Goal: Task Accomplishment & Management: Use online tool/utility

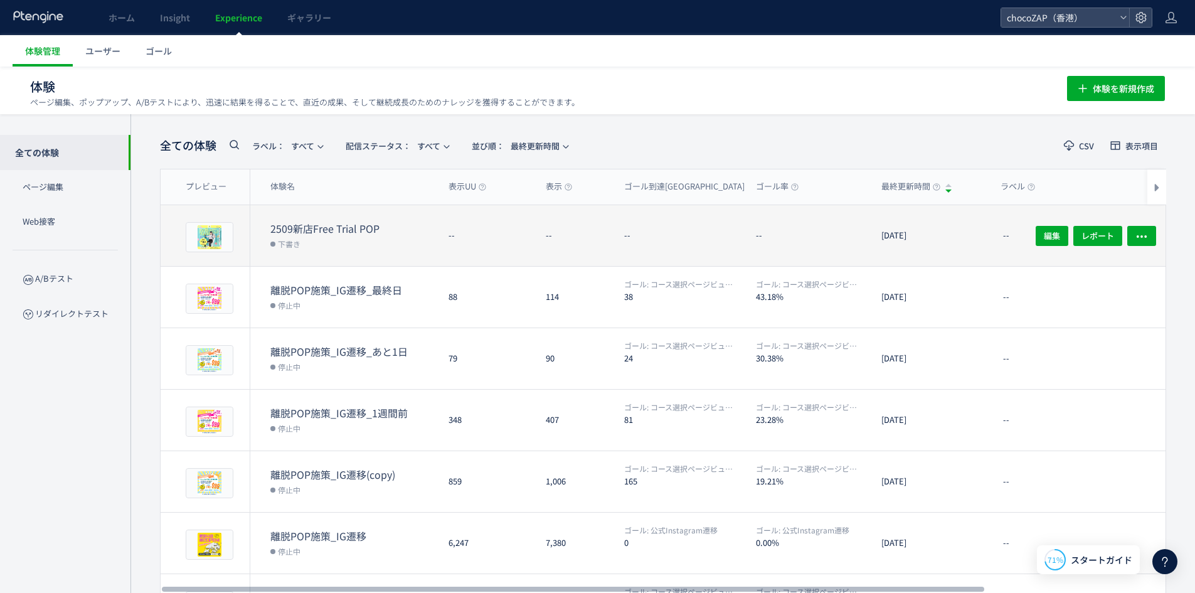
click at [413, 256] on dl "2509新店Free Trial POP 下書き" at bounding box center [354, 243] width 168 height 45
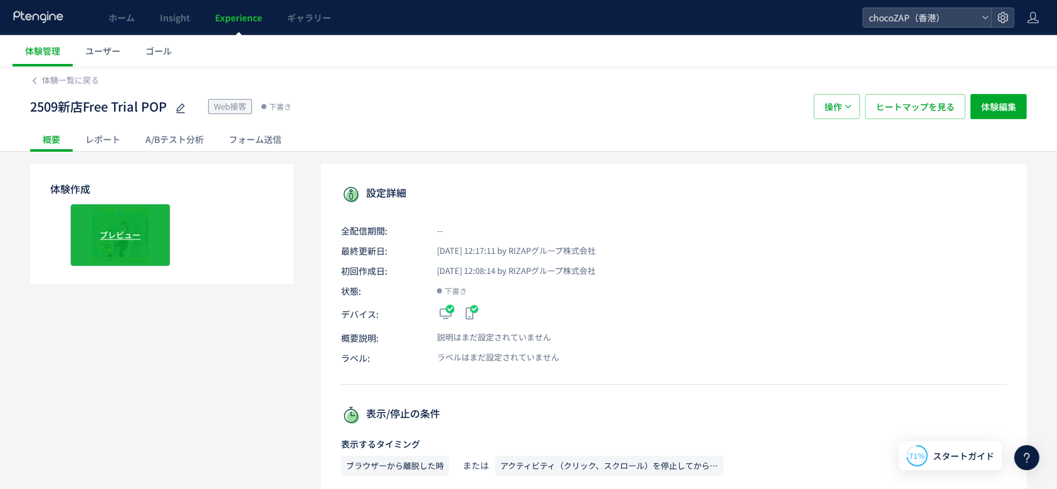
click at [110, 231] on span "プレビュー" at bounding box center [120, 235] width 41 height 12
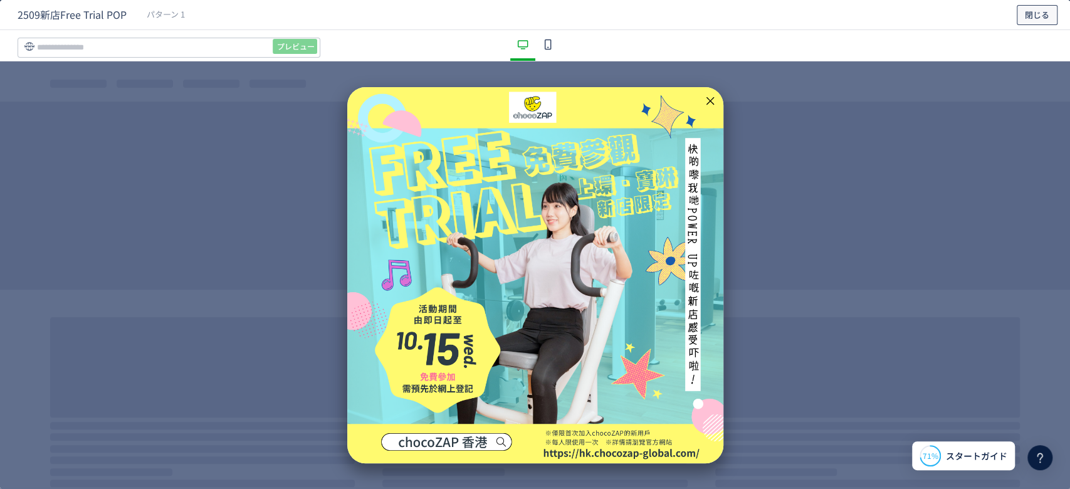
click at [1023, 23] on button "閉じる" at bounding box center [1037, 15] width 41 height 20
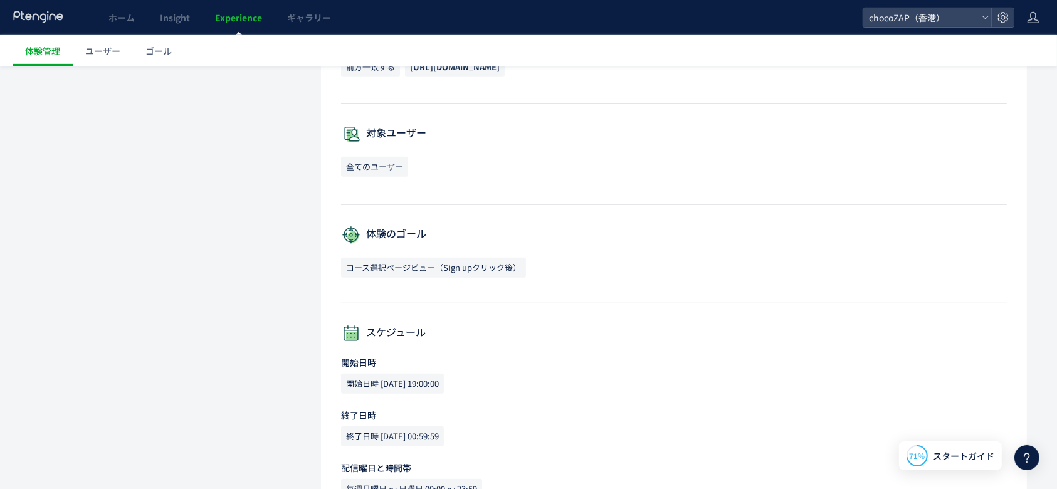
scroll to position [607, 0]
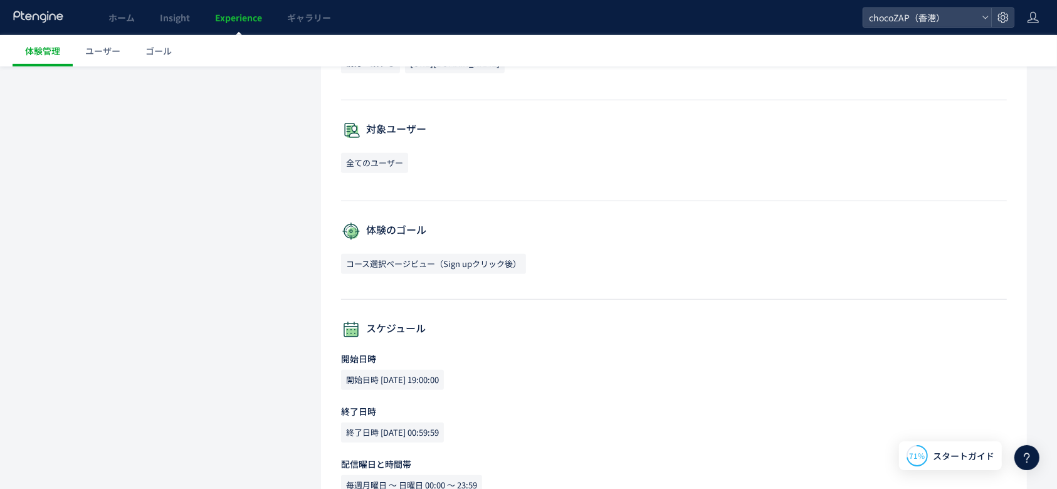
click at [408, 269] on span "コース選択ページビュー（Sign upクリック後）" at bounding box center [433, 264] width 185 height 20
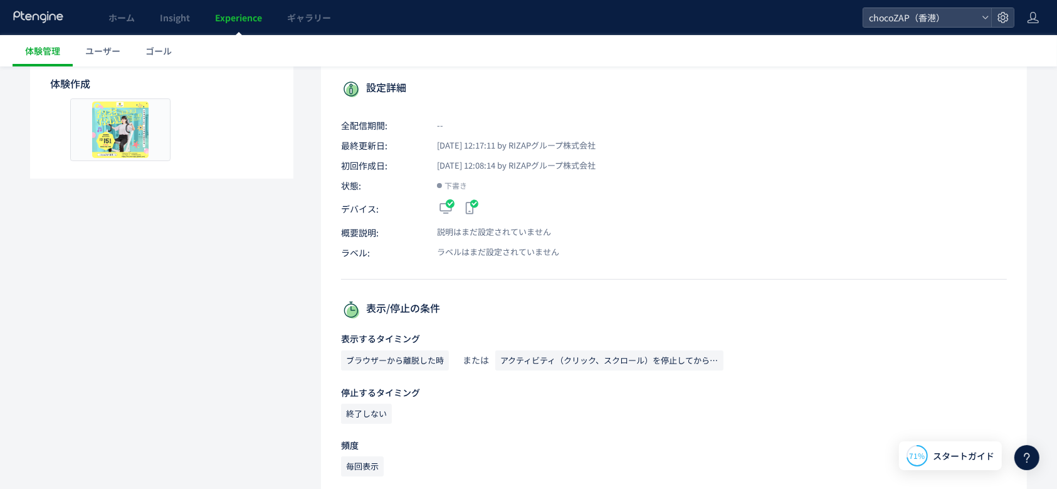
scroll to position [0, 0]
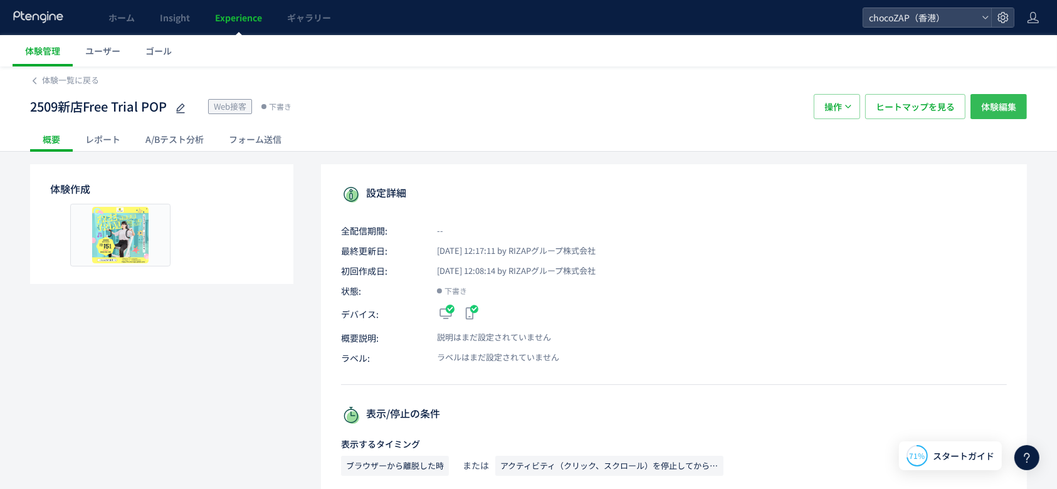
click at [1008, 103] on span "体験編集" at bounding box center [998, 106] width 35 height 25
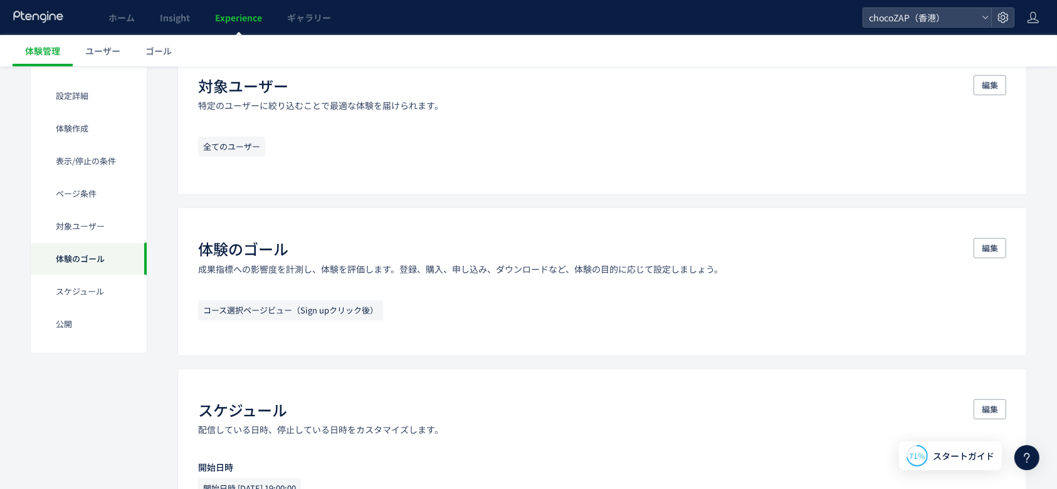
scroll to position [919, 0]
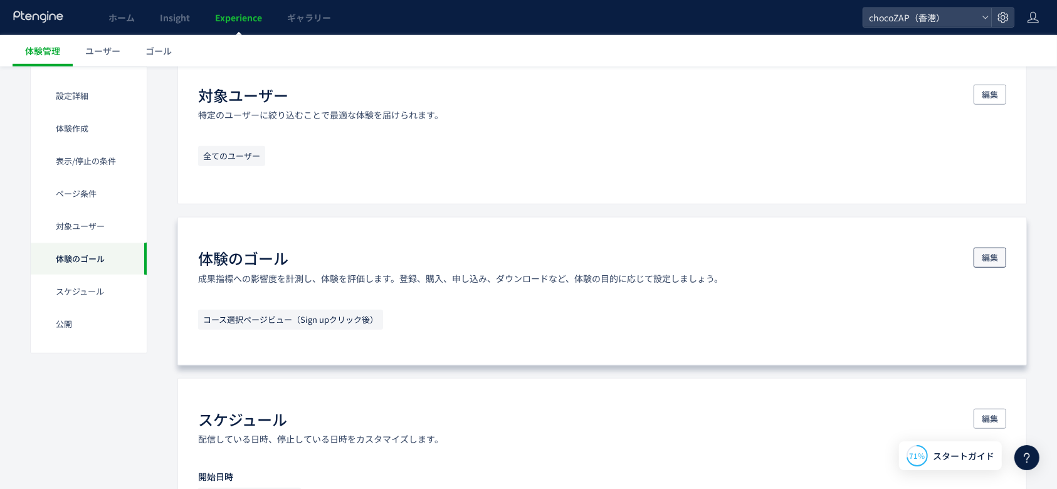
click at [985, 260] on span "編集" at bounding box center [990, 258] width 16 height 20
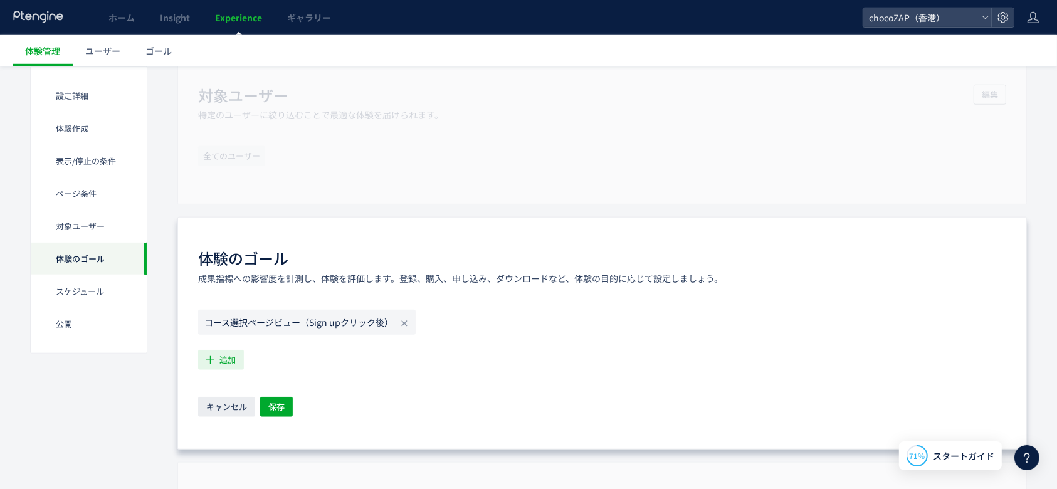
click at [213, 356] on icon "button" at bounding box center [210, 359] width 13 height 13
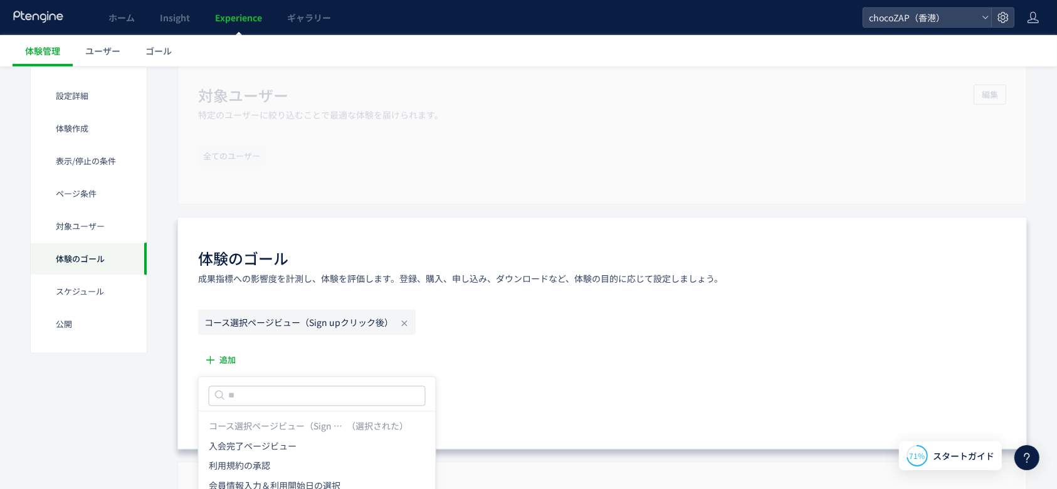
scroll to position [1003, 0]
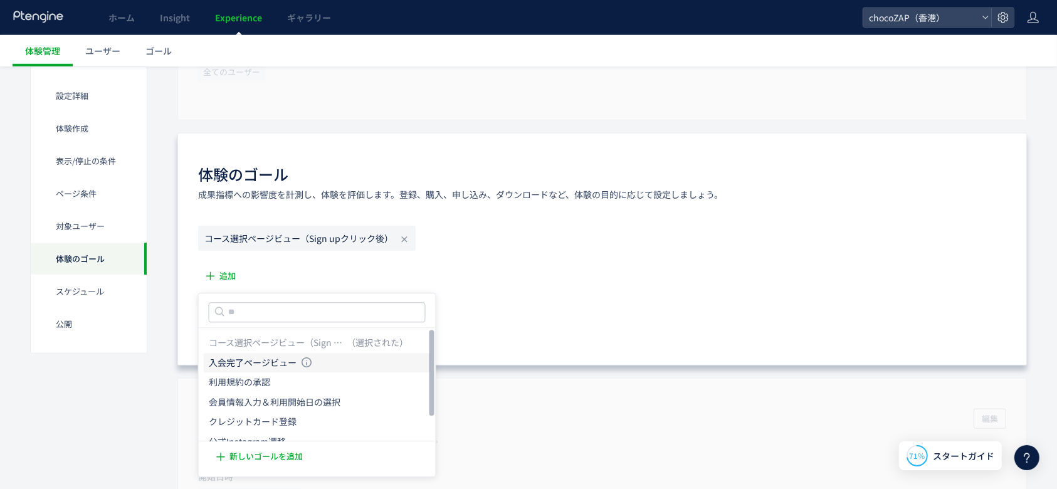
click at [324, 365] on li "入会完了ページビュー 入会完了ページビュー 条件： 元のページページ[URL][DOMAIN_NAME]に 含むページに訪問した場合" at bounding box center [317, 363] width 227 height 20
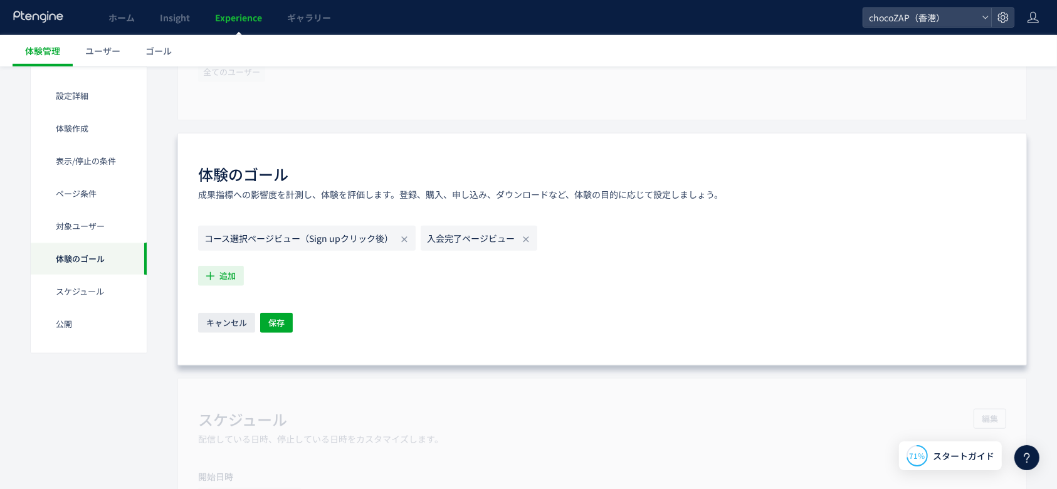
click at [216, 276] on icon "button" at bounding box center [210, 275] width 13 height 13
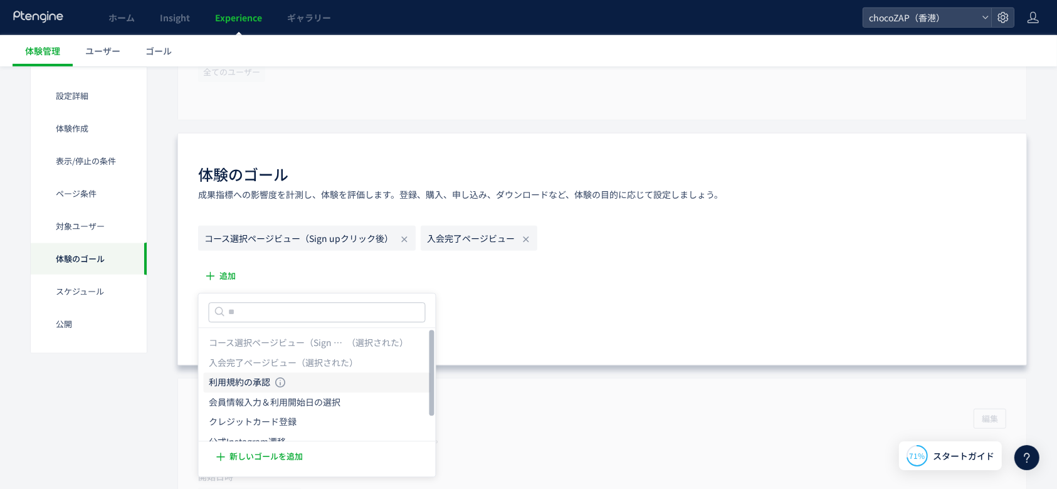
click at [311, 379] on li "利用規約の承認 利用規約の承認 条件： 元のページページ[URL][DOMAIN_NAME] 含むページに訪問した場合" at bounding box center [317, 383] width 227 height 20
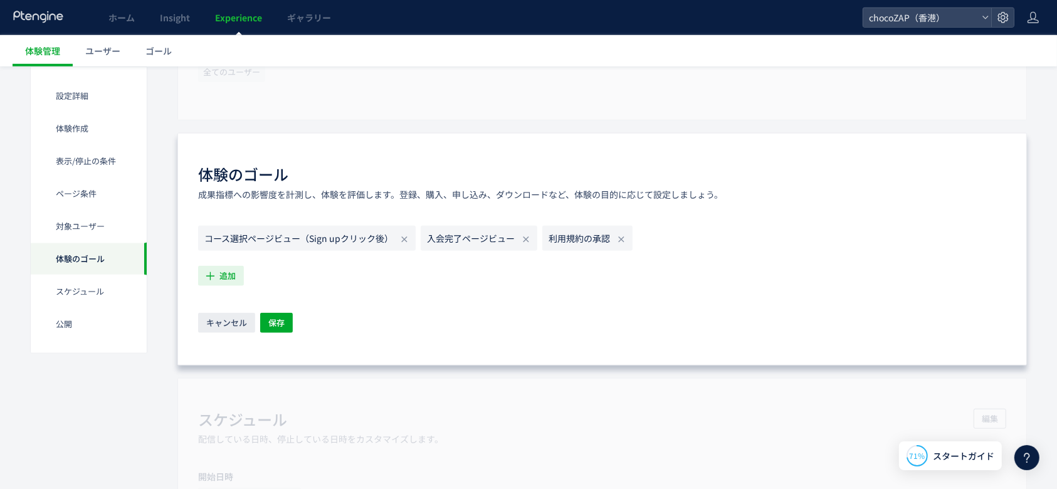
click at [226, 279] on span "追加" at bounding box center [227, 276] width 16 height 20
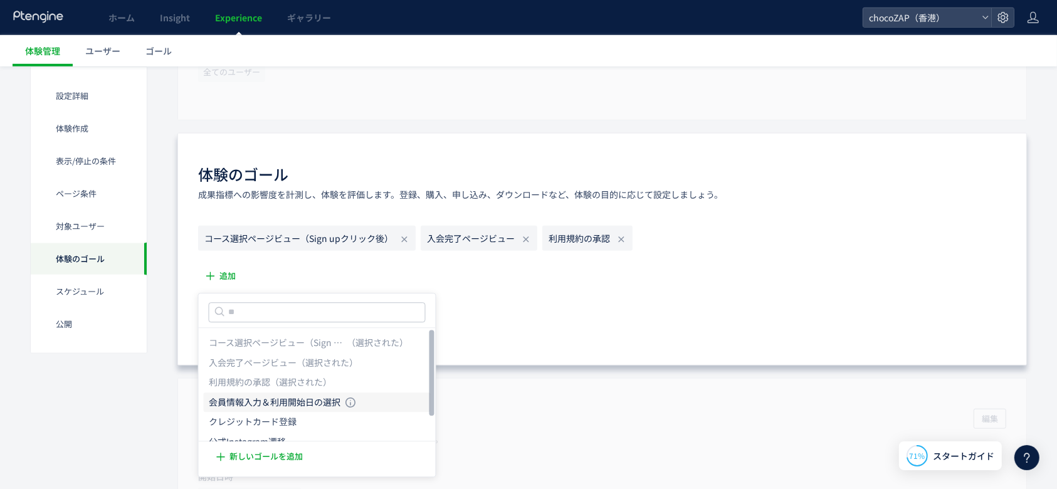
click at [305, 404] on icon "会員情報入力＆利用開始日の選択" at bounding box center [275, 402] width 132 height 13
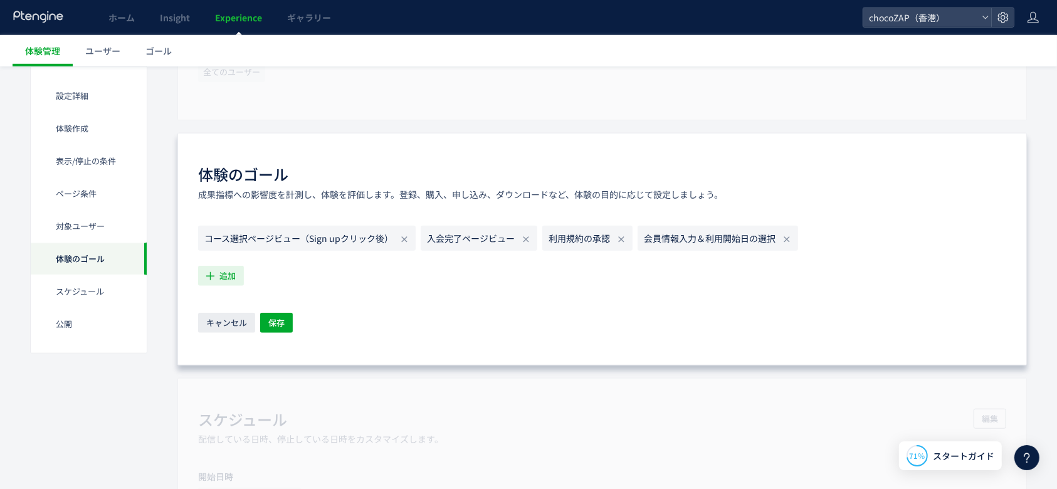
click at [216, 277] on icon "button" at bounding box center [210, 275] width 13 height 13
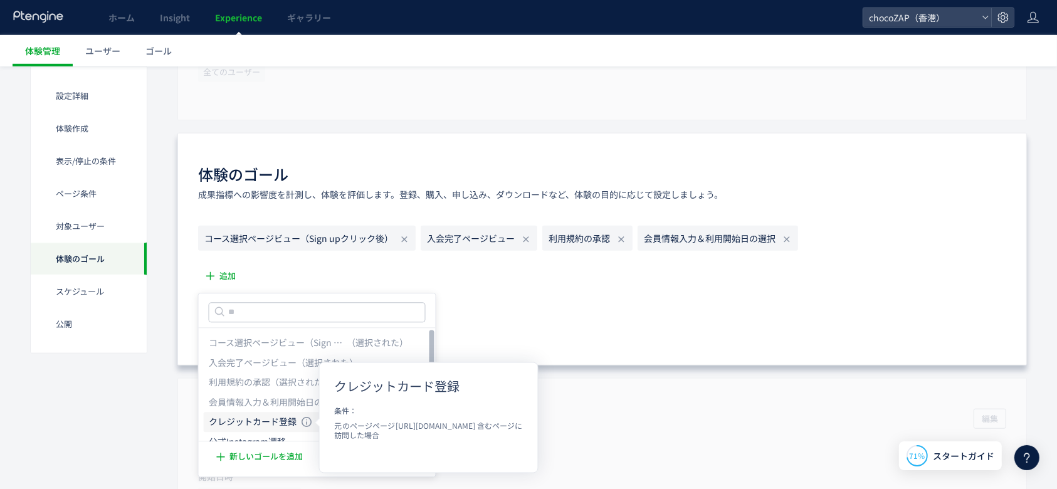
click at [298, 423] on li "クレジットカード登録 クレジットカード登録 条件： 元のページページ[URL][DOMAIN_NAME] 含むページに訪問した場合" at bounding box center [317, 423] width 227 height 20
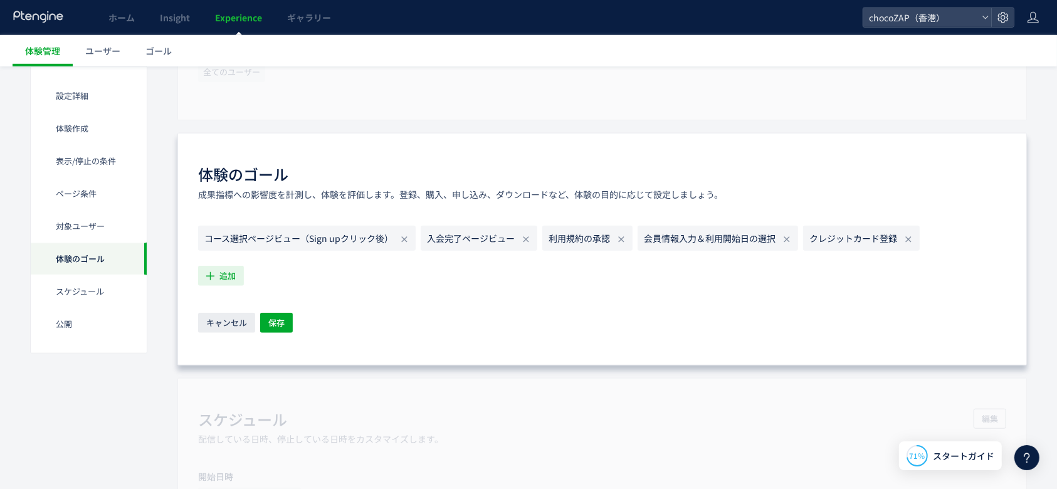
click at [213, 272] on icon "button" at bounding box center [210, 275] width 13 height 13
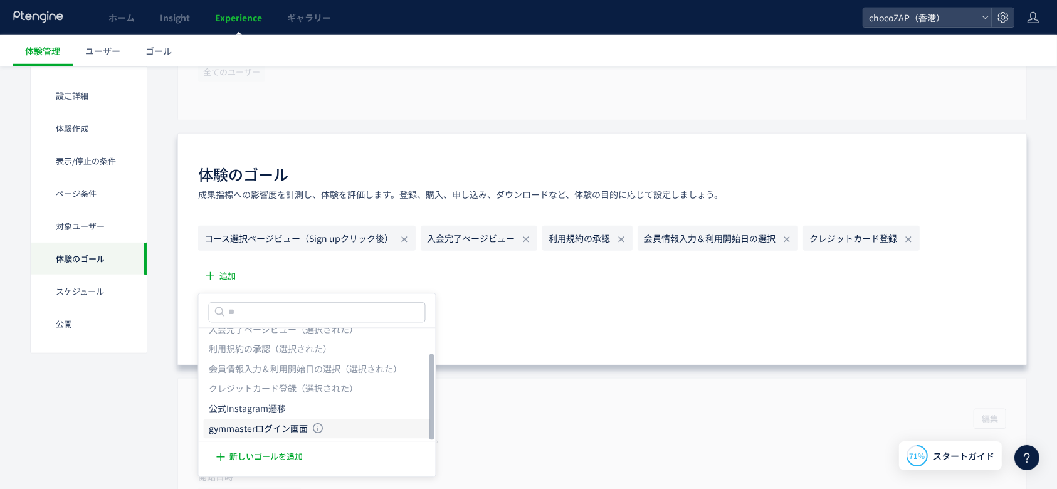
scroll to position [35, 0]
click at [329, 408] on li "公式Instagram遷移 公式Instagram遷移 条件： 元のページページ[URL][DOMAIN_NAME] 含むページに訪問した場合" at bounding box center [317, 408] width 227 height 20
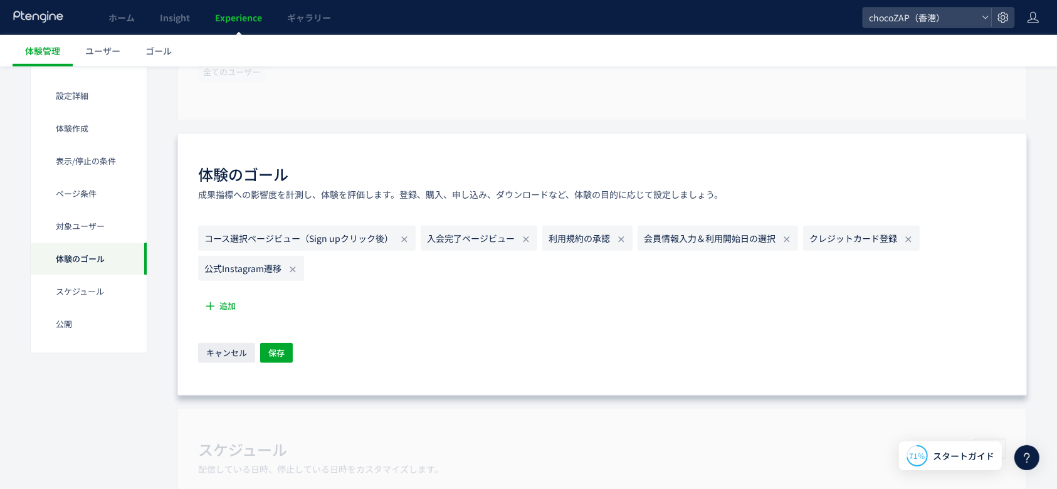
click at [292, 270] on icon at bounding box center [293, 270] width 10 height 10
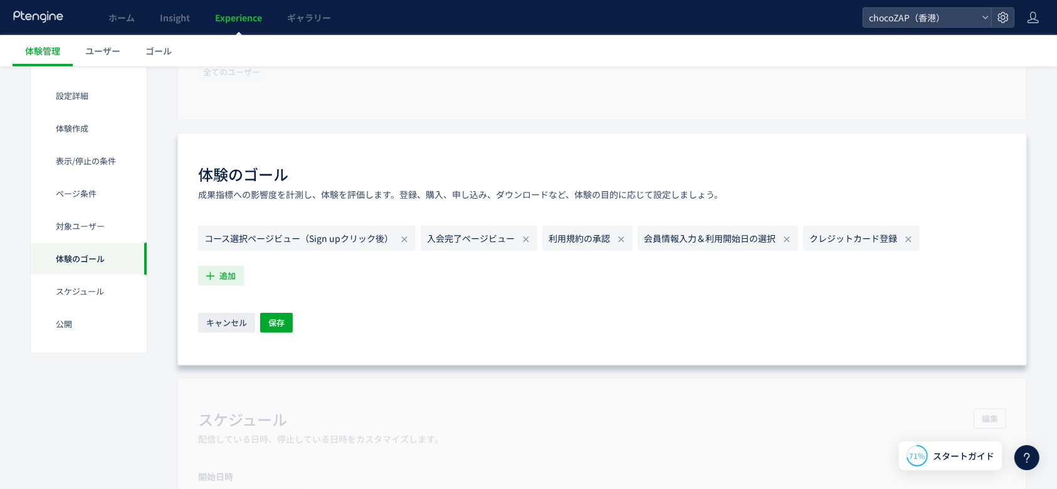
click at [217, 275] on button "追加" at bounding box center [221, 276] width 46 height 20
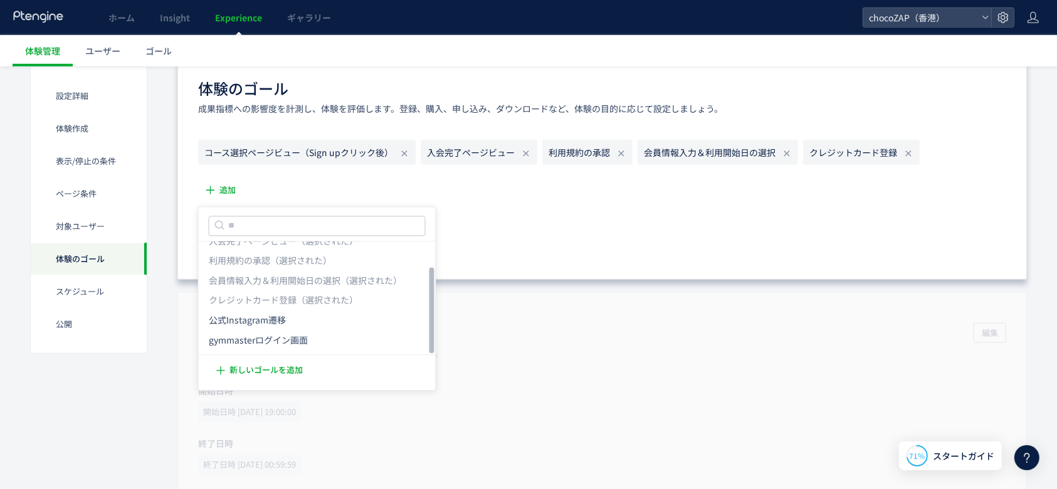
scroll to position [1087, 0]
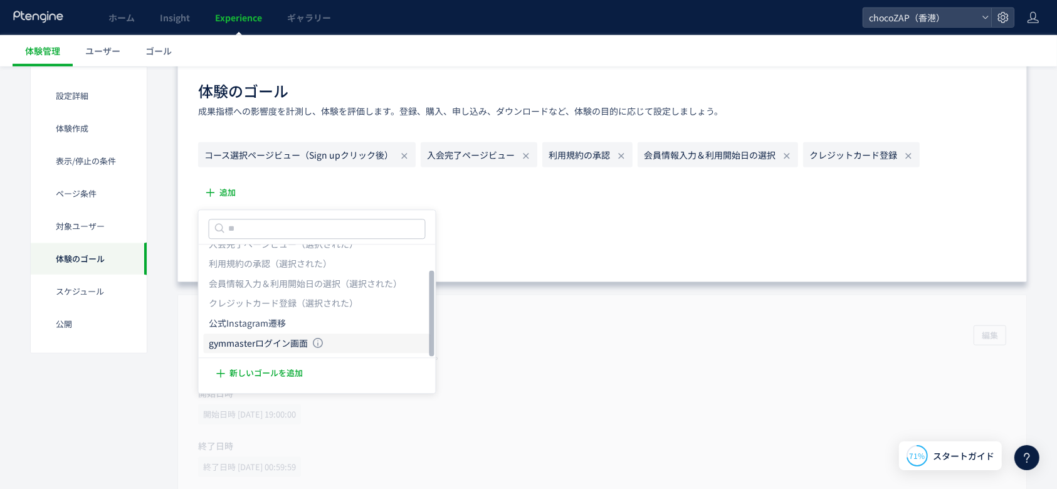
click at [300, 344] on icon "gymmasterログイン画面" at bounding box center [258, 343] width 99 height 13
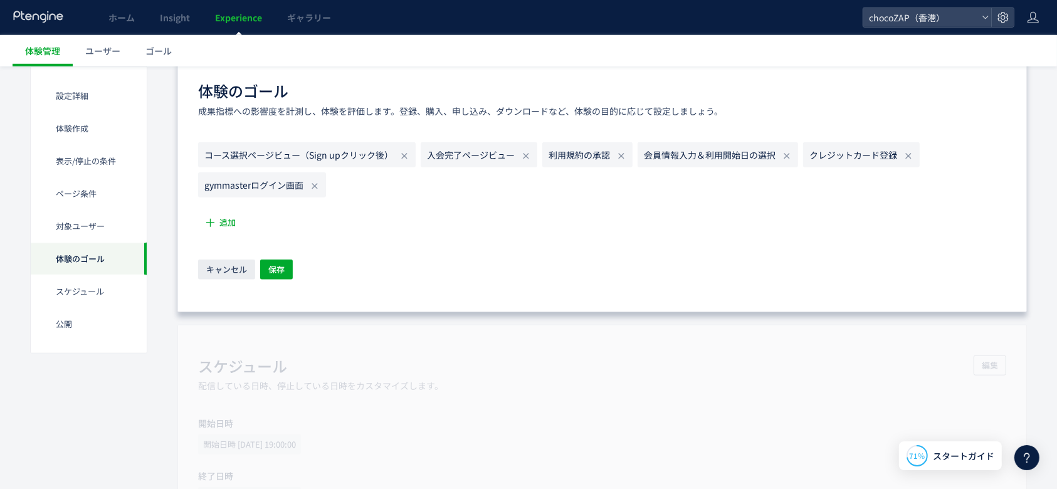
click at [314, 184] on use at bounding box center [315, 186] width 6 height 6
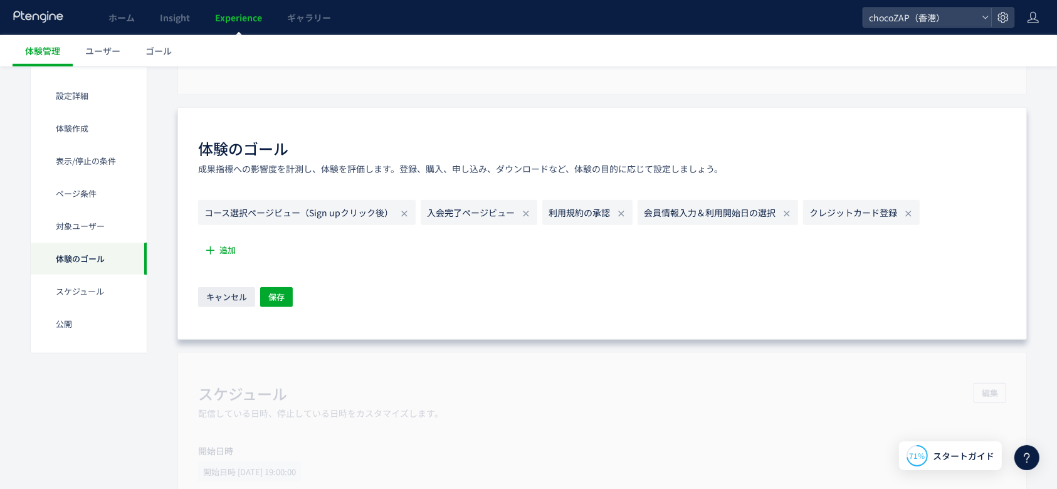
scroll to position [1003, 0]
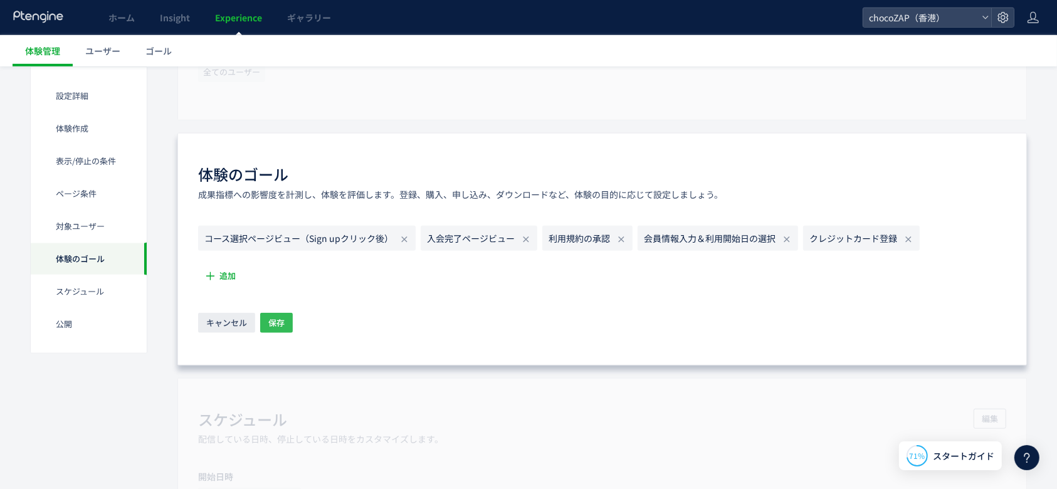
click at [270, 320] on span "保存" at bounding box center [276, 323] width 16 height 20
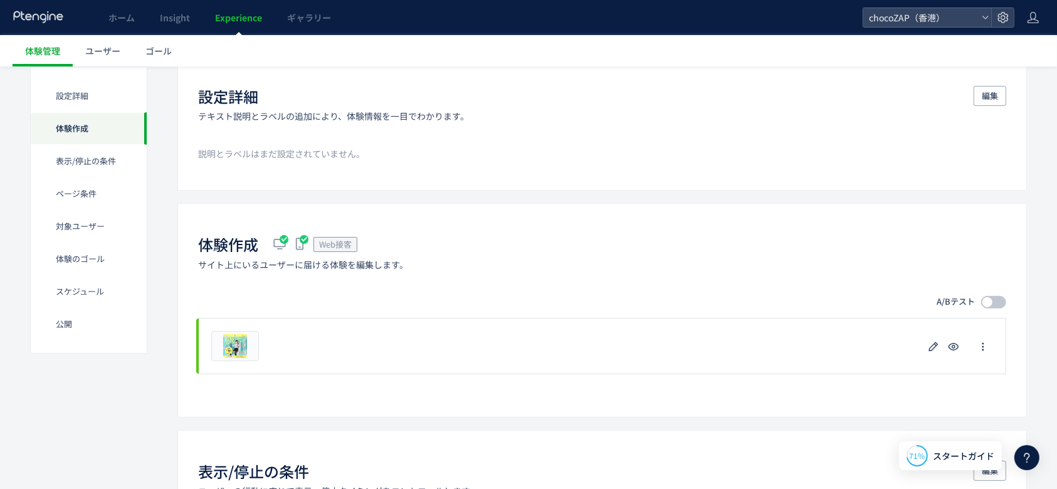
scroll to position [167, 0]
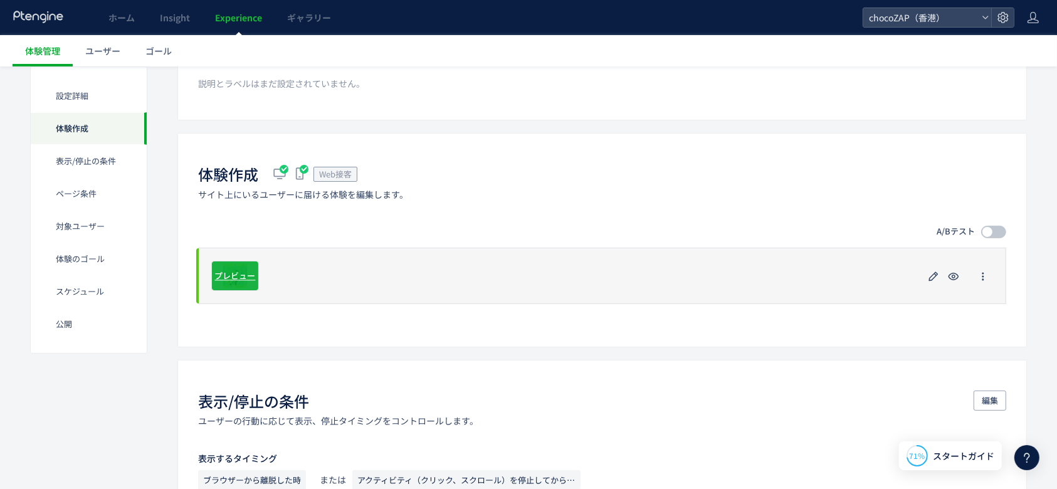
click at [226, 268] on div "プレビュー" at bounding box center [235, 276] width 48 height 30
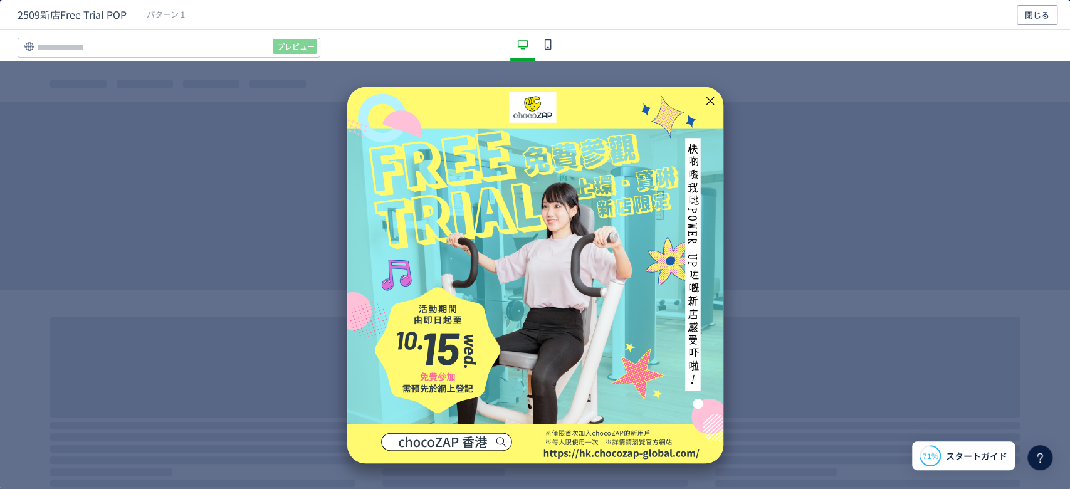
click at [549, 43] on icon "dialog" at bounding box center [548, 44] width 15 height 15
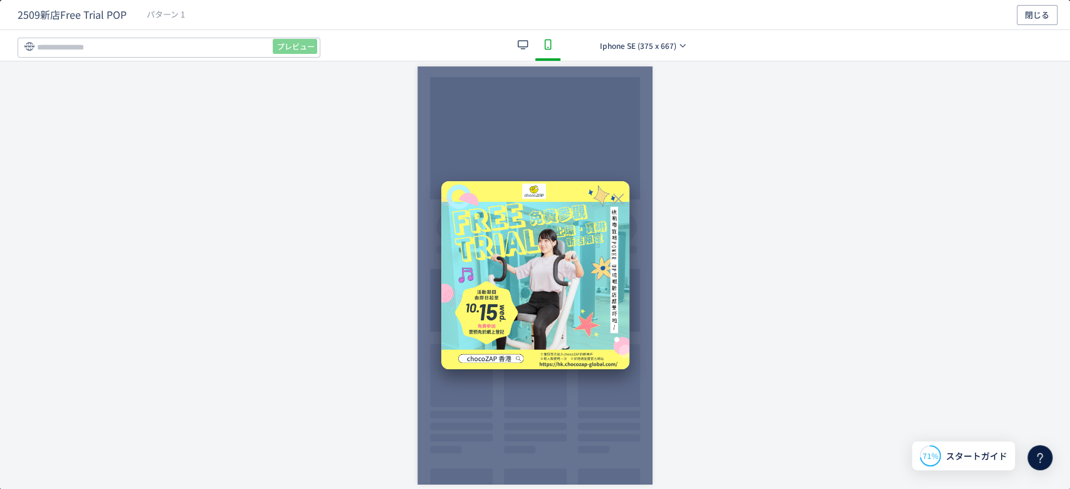
click at [527, 41] on icon "dialog" at bounding box center [522, 44] width 15 height 15
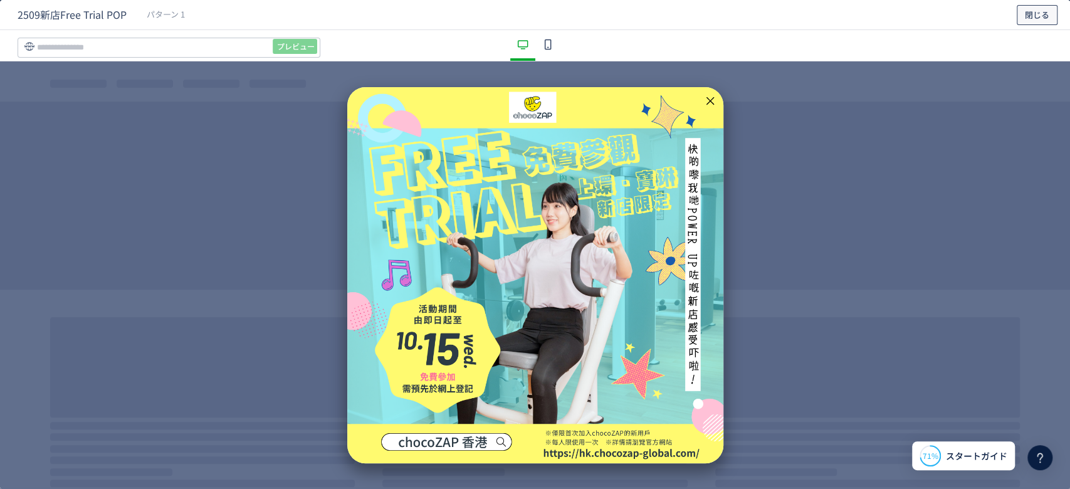
drag, startPoint x: 1030, startPoint y: 16, endPoint x: 999, endPoint y: 159, distance: 145.6
click at [999, 159] on div "2509新店Free Trial POP パターン 1 閉じる プレビュー" at bounding box center [535, 244] width 1070 height 489
click at [603, 158] on div "dialog" at bounding box center [535, 275] width 376 height 376
click at [1038, 18] on span "閉じる" at bounding box center [1037, 15] width 24 height 20
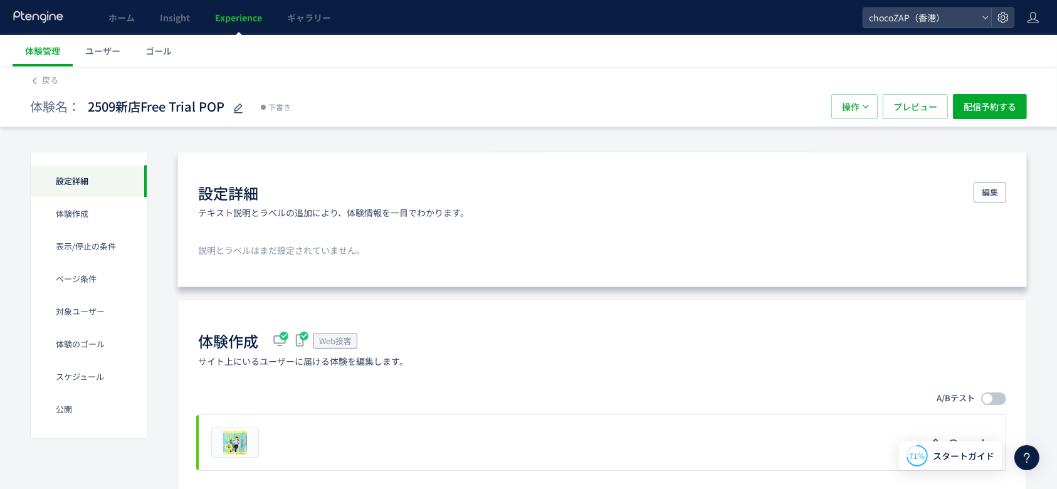
scroll to position [83, 0]
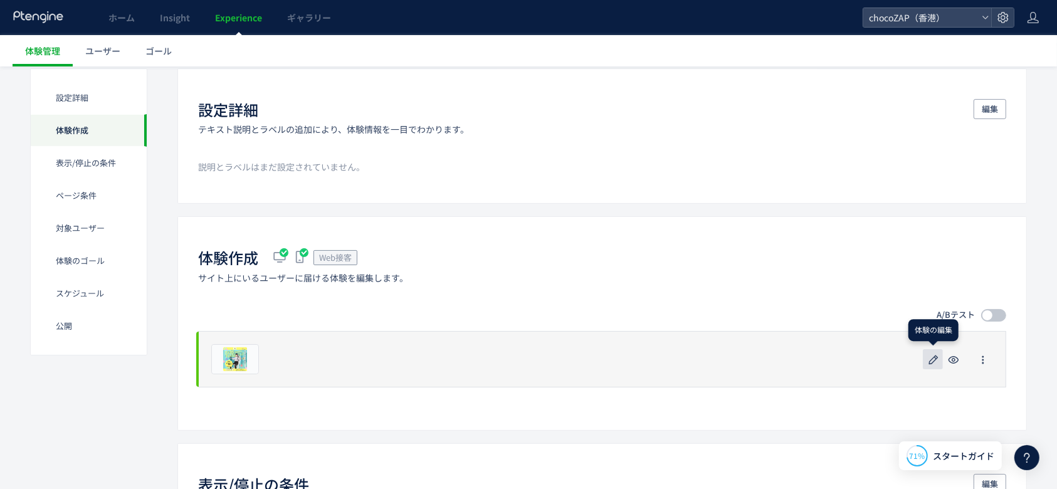
click at [933, 354] on icon "button" at bounding box center [933, 359] width 15 height 15
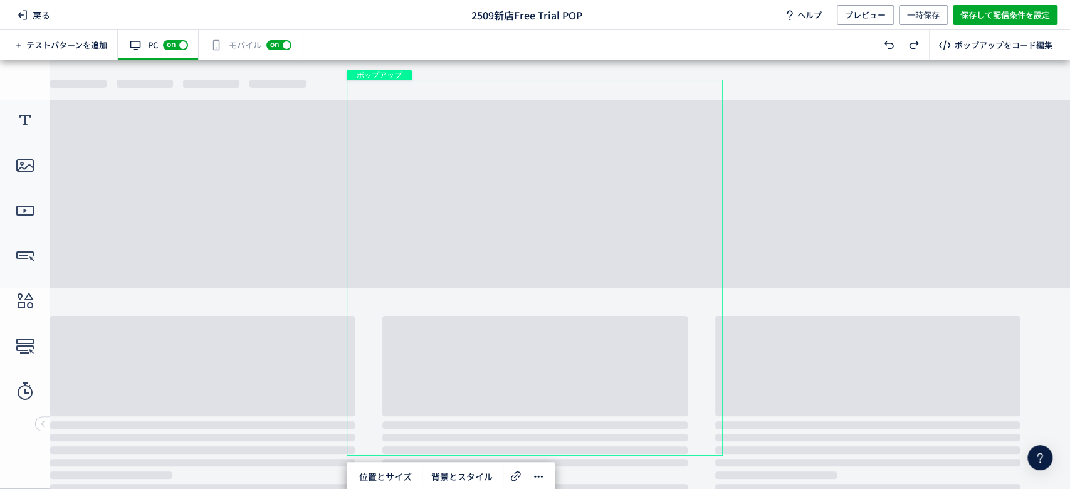
click at [526, 216] on div "ポップアップ" at bounding box center [535, 268] width 376 height 376
click at [515, 470] on icon at bounding box center [516, 476] width 15 height 15
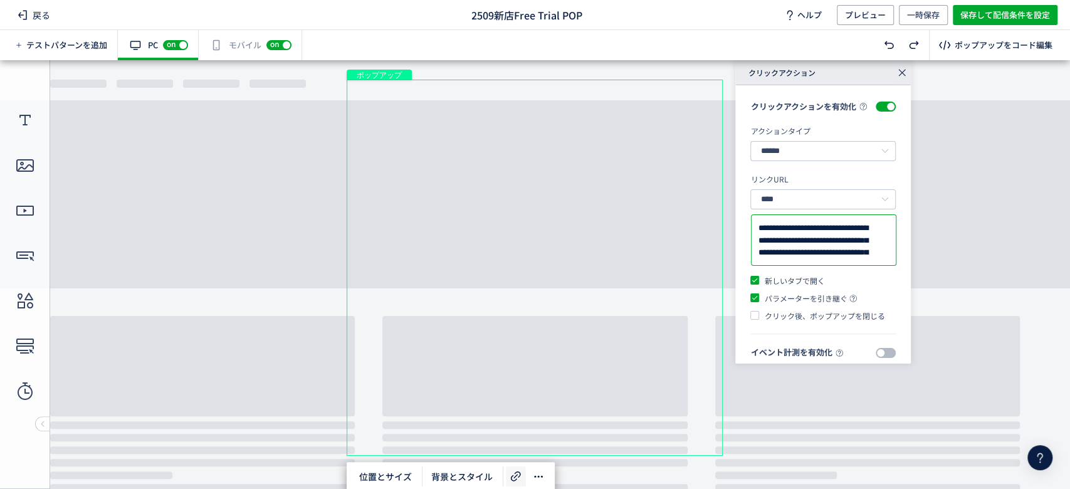
click at [830, 259] on textarea "**********" at bounding box center [824, 240] width 132 height 37
click at [231, 46] on div "有効な編集箇所が確認されません モバイル off on" at bounding box center [250, 45] width 103 height 30
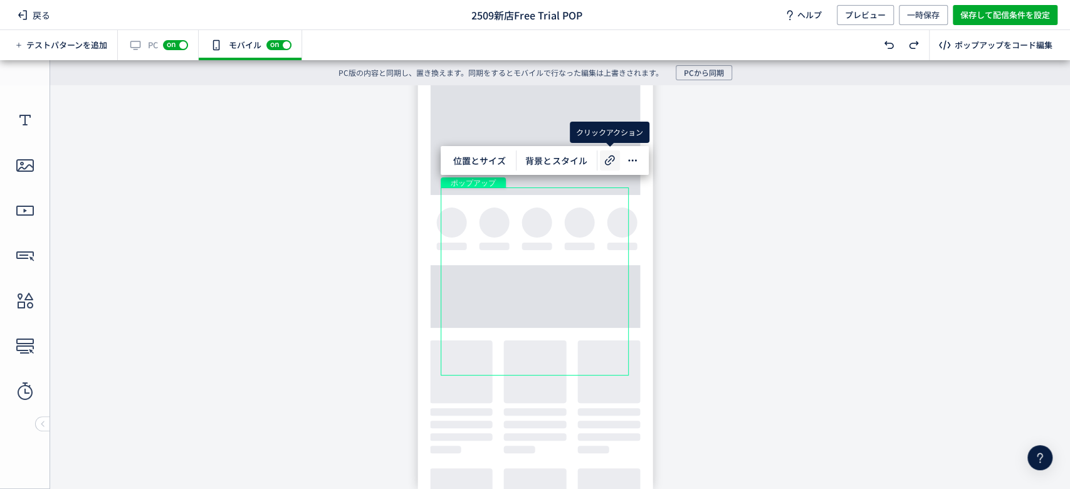
click at [611, 160] on icon at bounding box center [610, 160] width 15 height 15
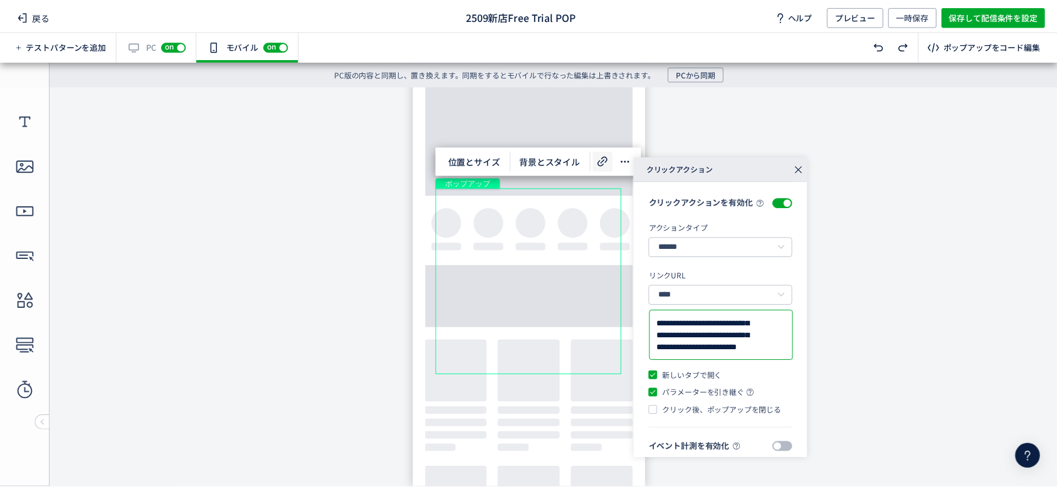
scroll to position [245, 0]
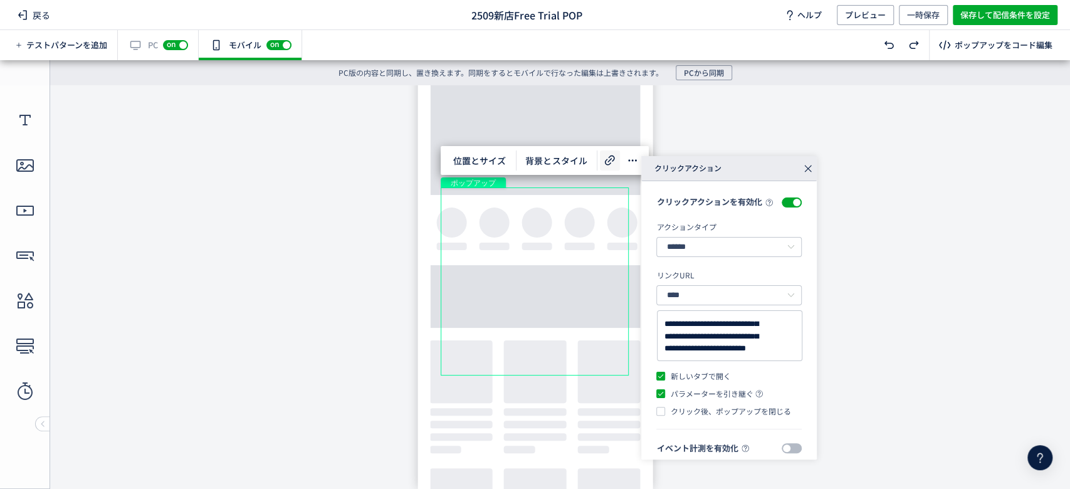
click at [804, 162] on icon at bounding box center [809, 169] width 18 height 18
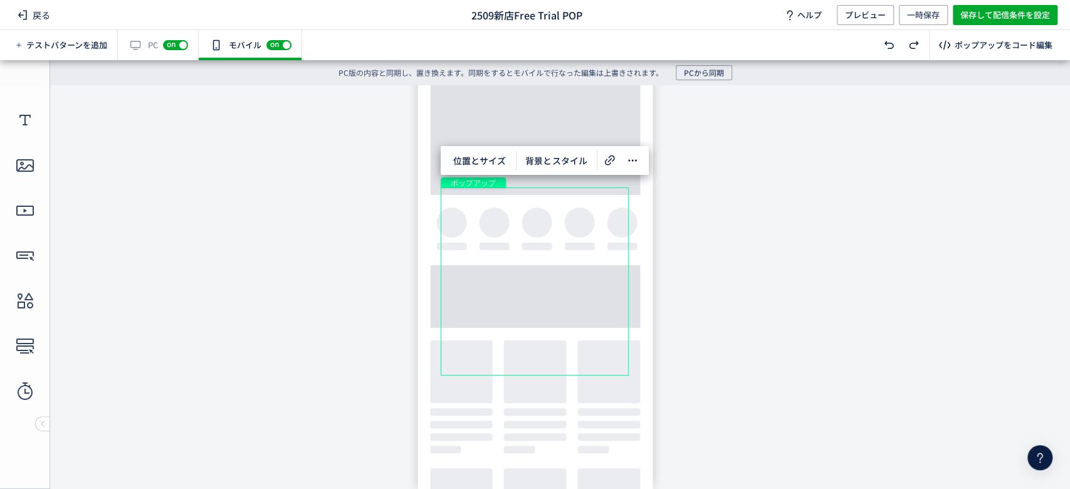
click at [859, 198] on body "undefined ポップアップ undefined ポップアップ クローズボタン" at bounding box center [535, 280] width 1070 height 391
click at [178, 223] on body "undefined ポップアップ undefined ポップアップ クローズボタン" at bounding box center [535, 280] width 1070 height 391
click at [37, 13] on span "戻る" at bounding box center [34, 15] width 43 height 20
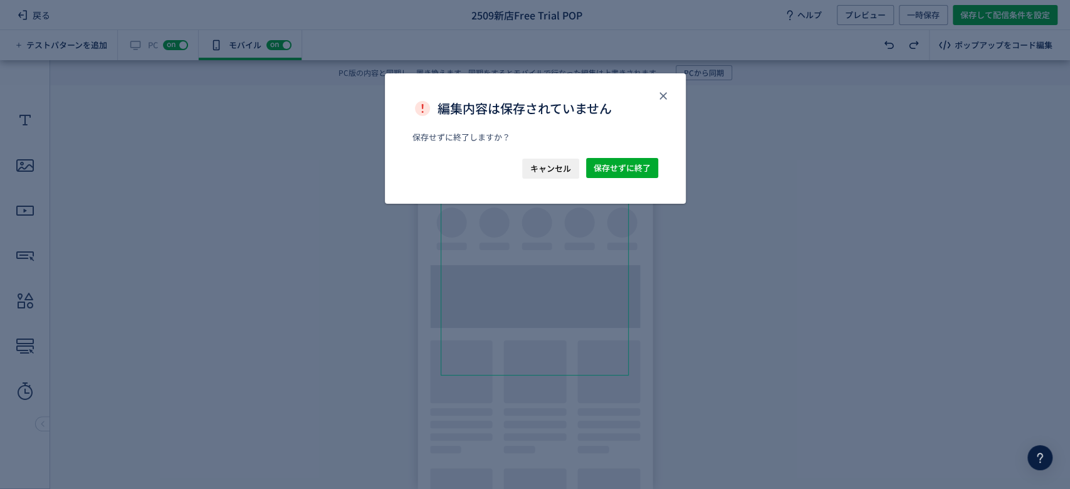
click at [536, 167] on span "キャンセル" at bounding box center [551, 169] width 41 height 20
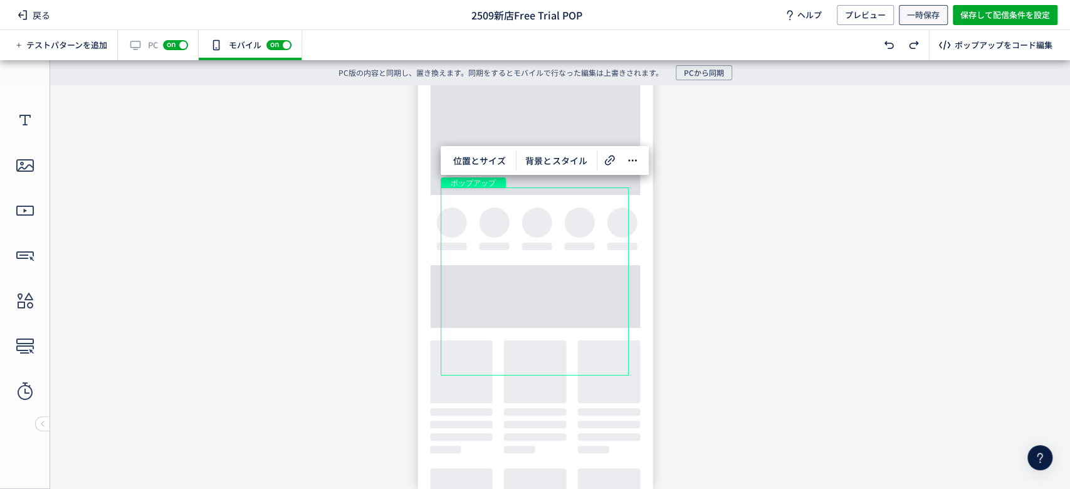
click at [918, 9] on span "一時保存" at bounding box center [923, 15] width 33 height 20
click at [987, 16] on span "保存して配信条件を設定" at bounding box center [1006, 15] width 90 height 20
